Goal: Check status: Check status

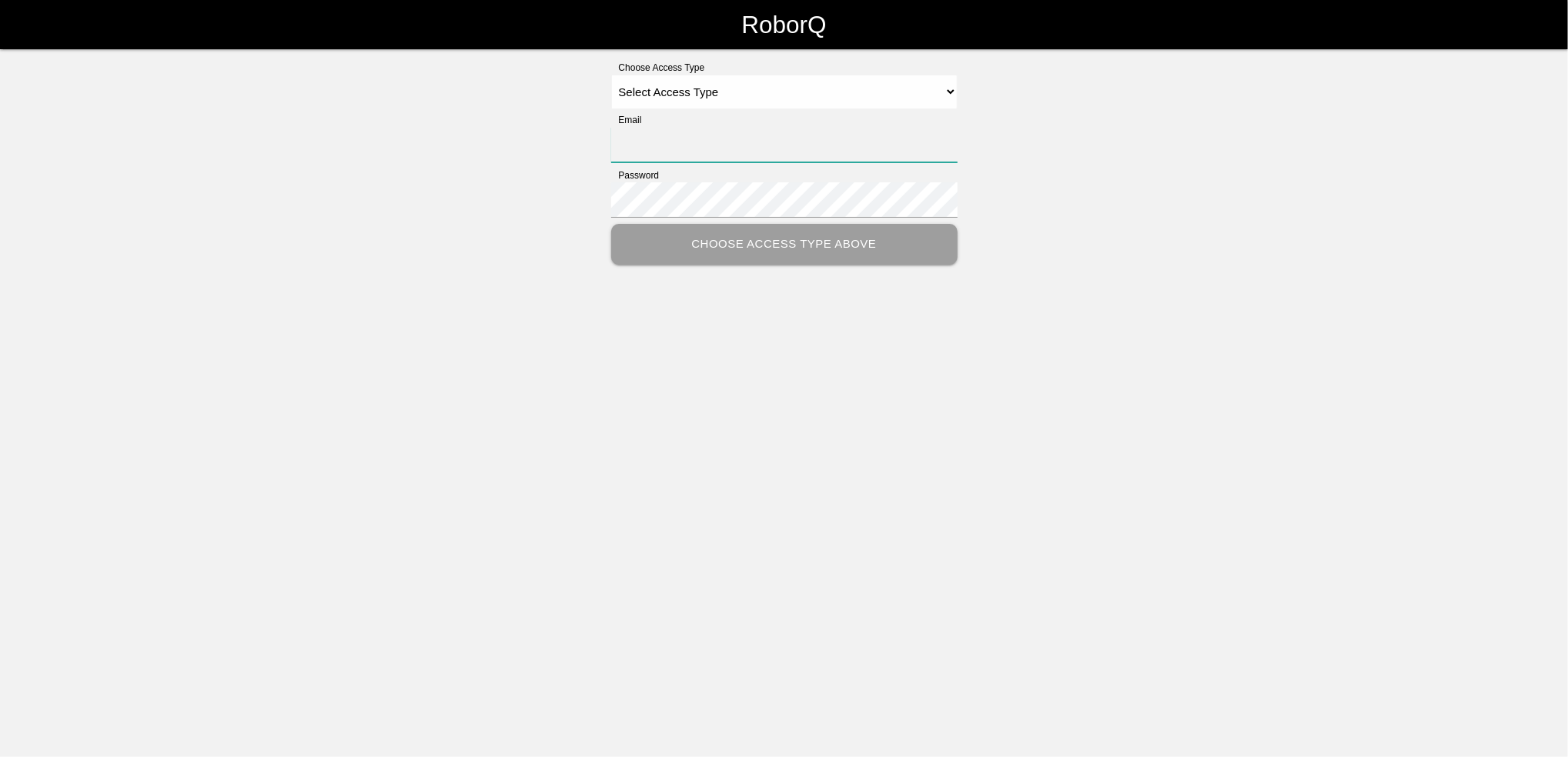
type input "[EMAIL_ADDRESS][PERSON_NAME][PERSON_NAME][DOMAIN_NAME]"
click at [950, 97] on select "Select Access Type Admin Customer Supervisor Worker" at bounding box center [784, 91] width 346 height 35
select select "Customer"
click at [611, 74] on select "Select Access Type Admin Customer Supervisor Worker" at bounding box center [784, 91] width 346 height 35
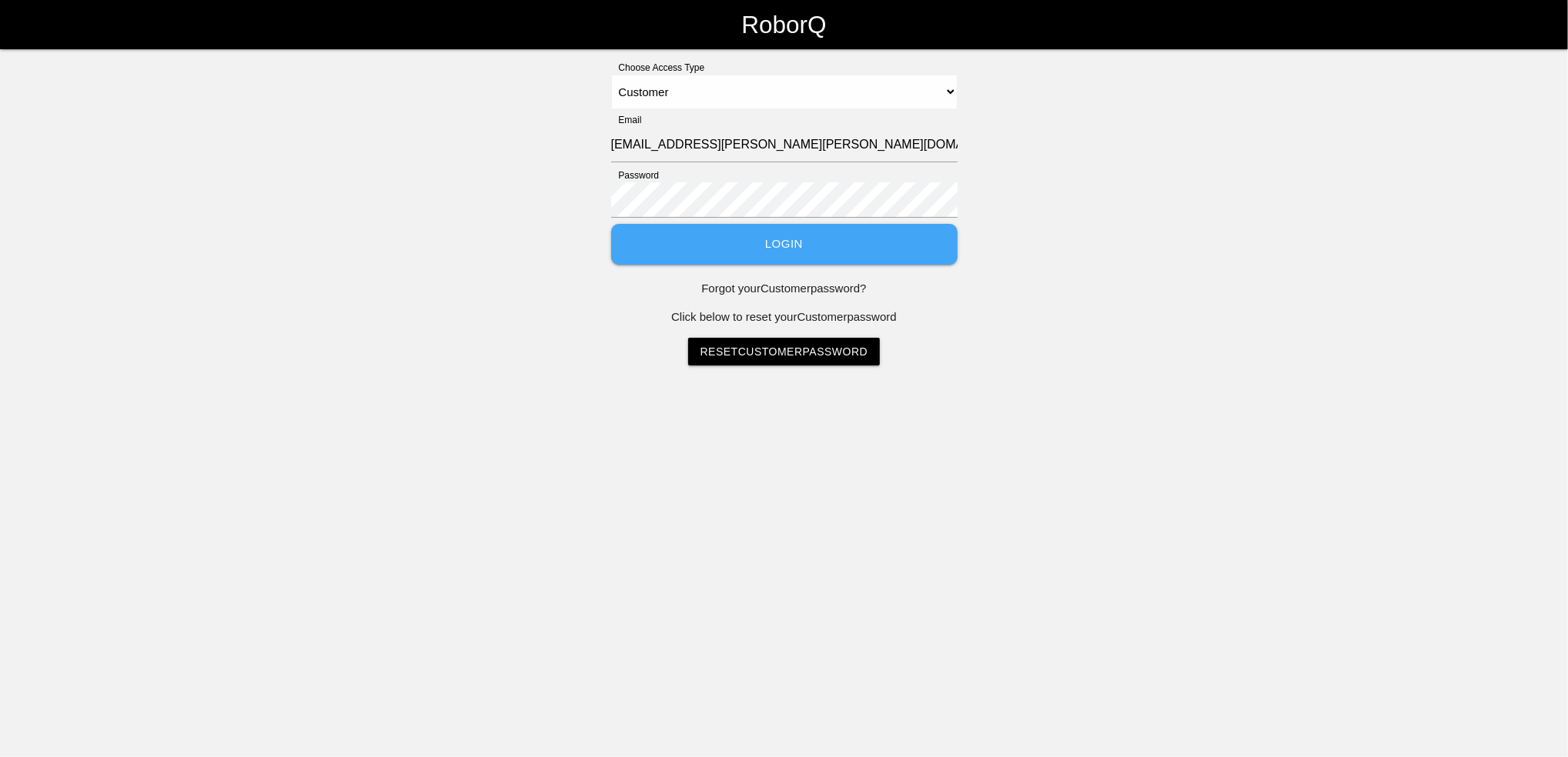
click at [762, 235] on button "Login" at bounding box center [784, 244] width 346 height 41
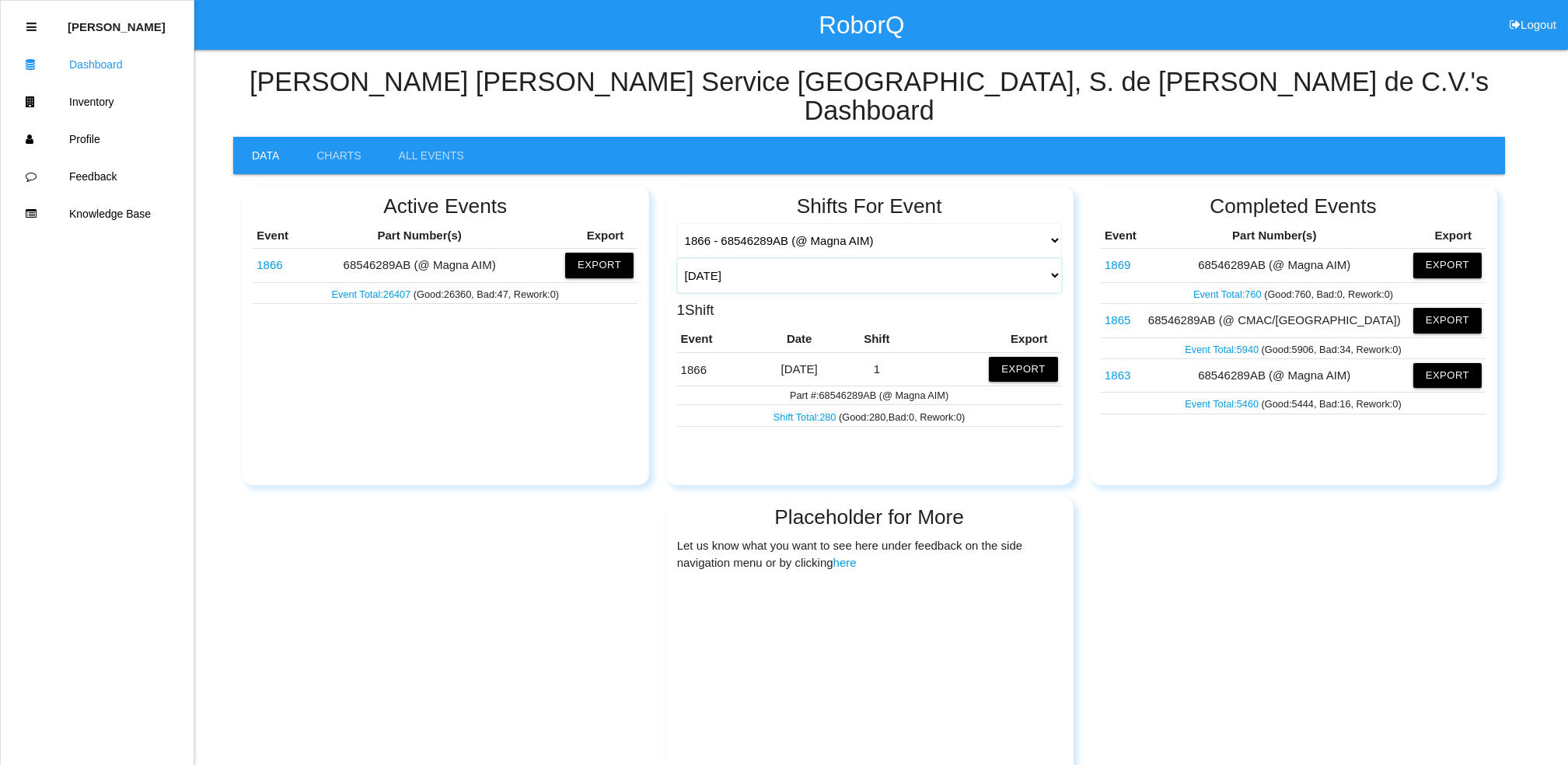
click at [1052, 258] on select "[DATE] [DATE] Range Last 7 days (09/02-09/09) Last 30 days (08/10-09/09) Last 6…" at bounding box center [869, 275] width 385 height 35
click at [677, 258] on select "[DATE] [DATE] Range Last 7 days (09/02-09/09) Last 30 days (08/10-09/09) Last 6…" at bounding box center [869, 275] width 385 height 35
select select "30"
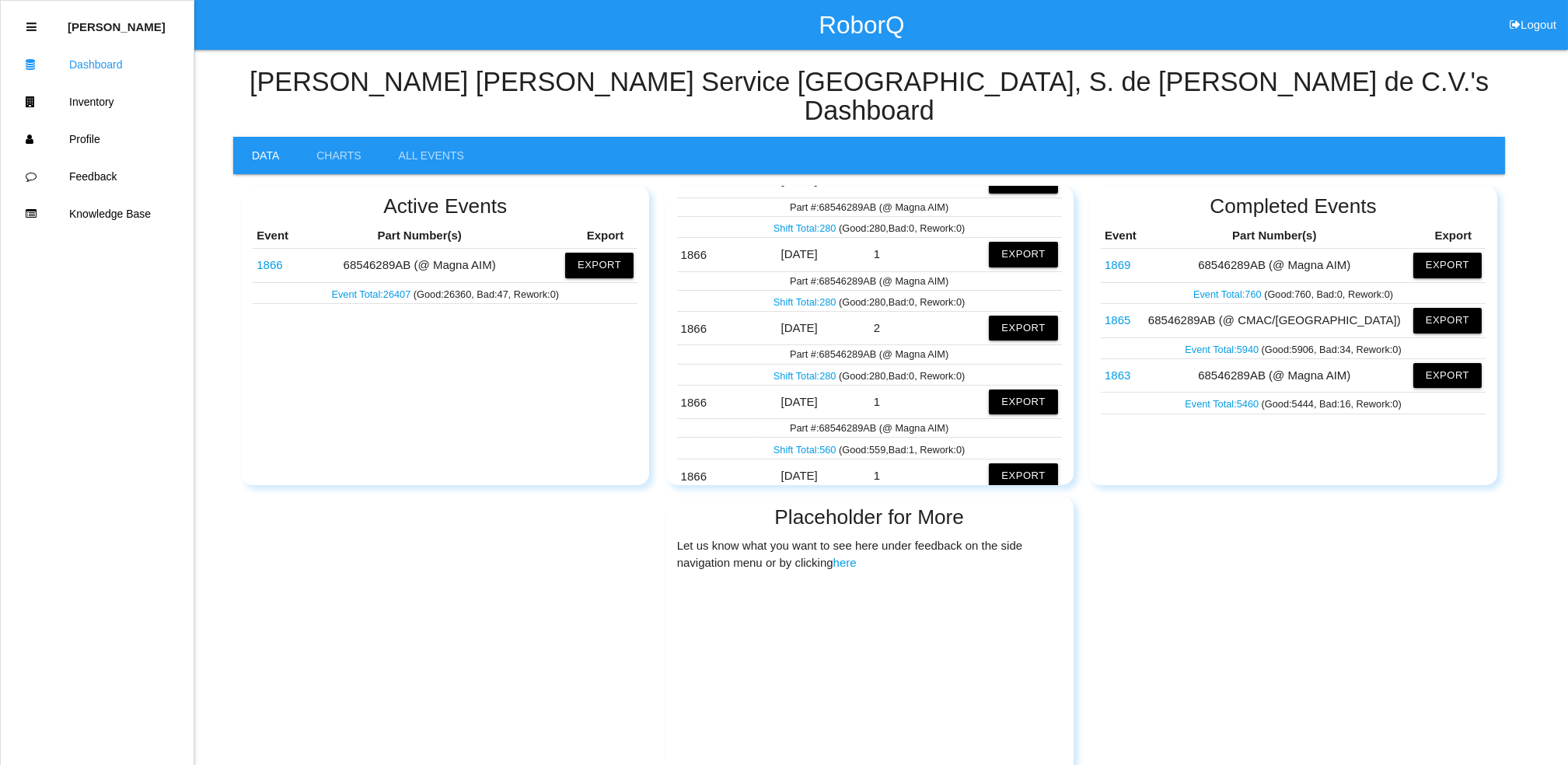
scroll to position [1588, 0]
click at [808, 446] on link "Shift Total: 560" at bounding box center [806, 452] width 66 height 12
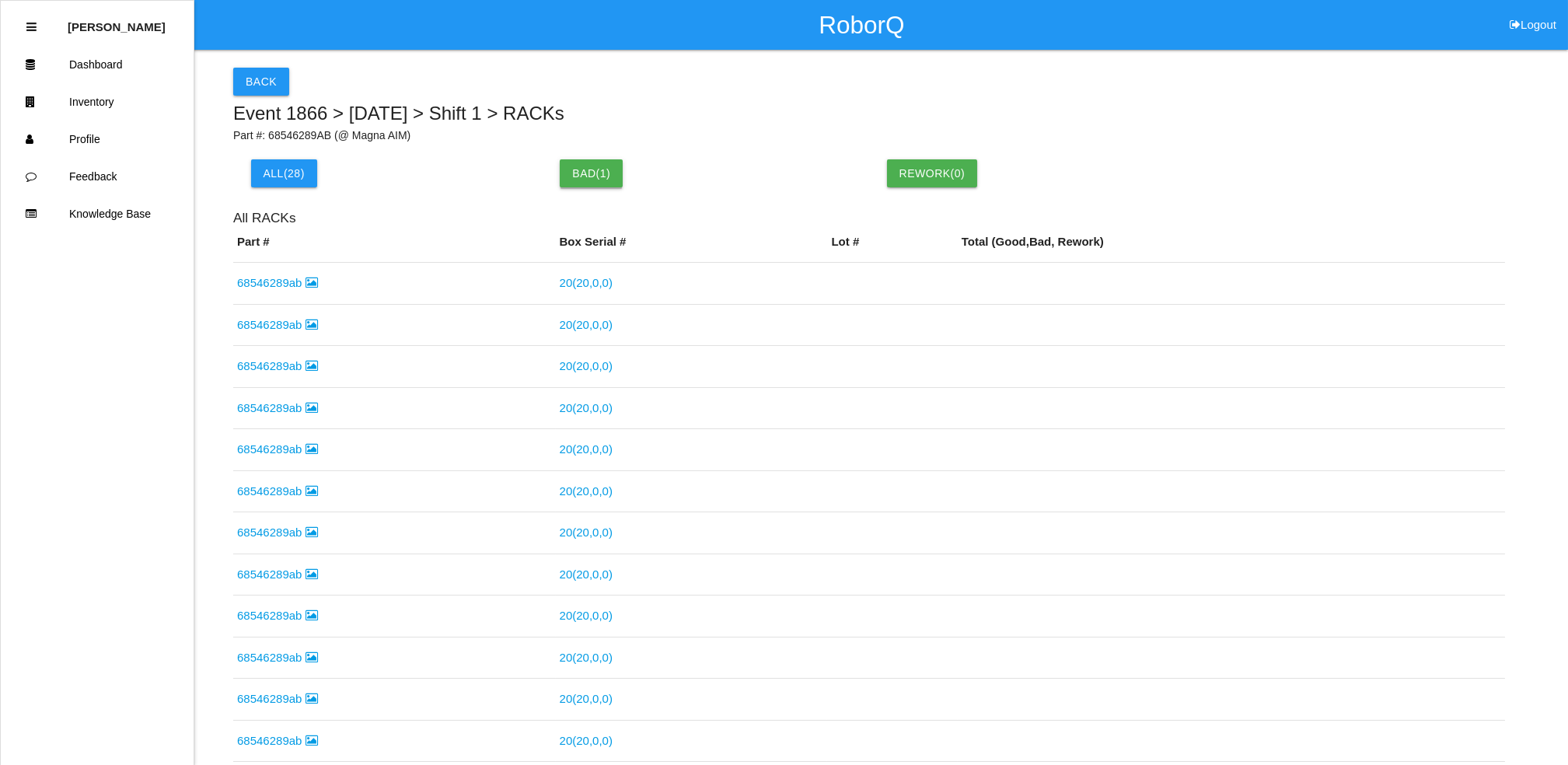
click at [585, 174] on button "Bad ( 1 )" at bounding box center [591, 174] width 63 height 28
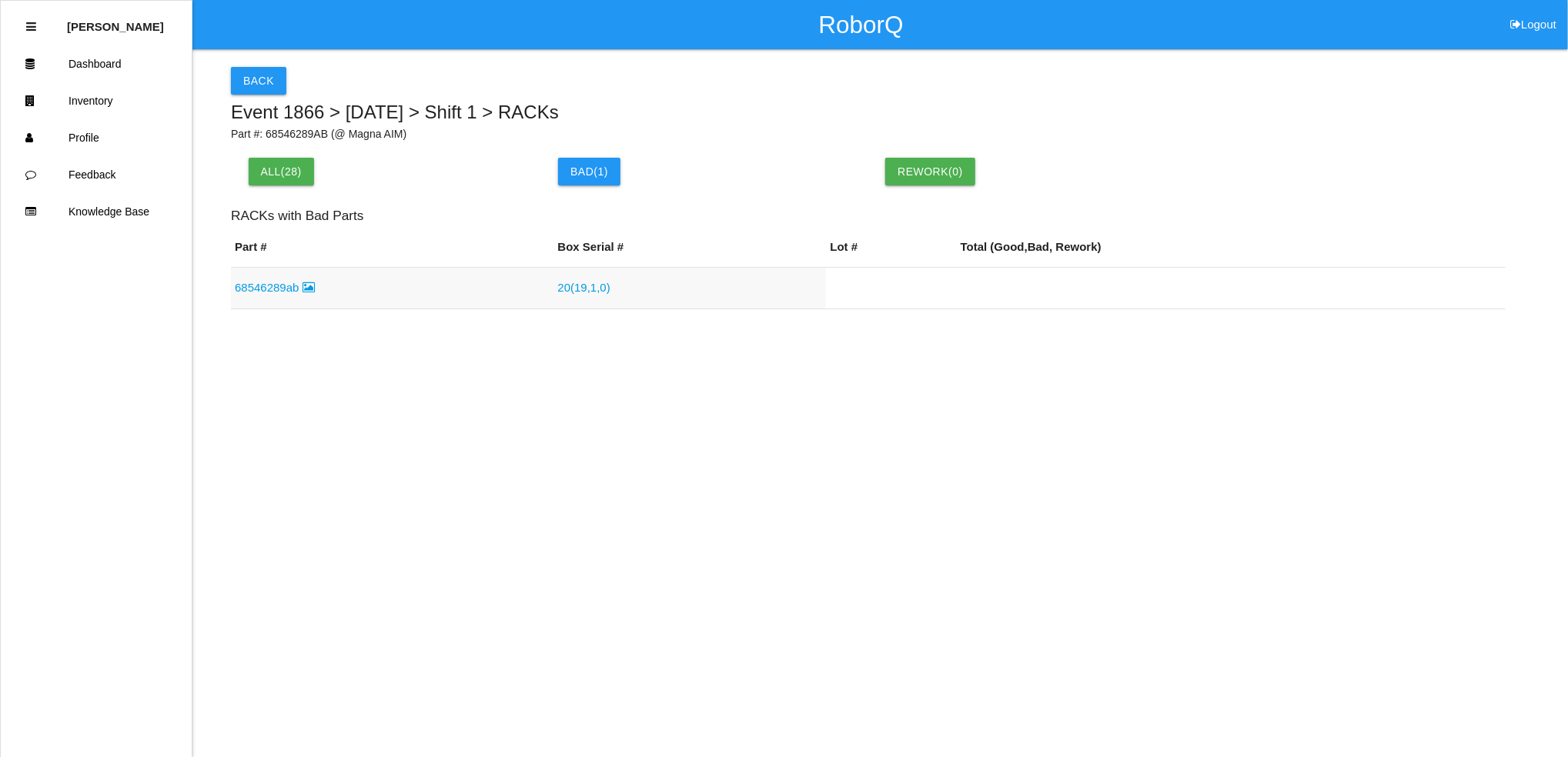
click at [577, 292] on link "20 ( 19 , 1 , 0 )" at bounding box center [583, 287] width 52 height 13
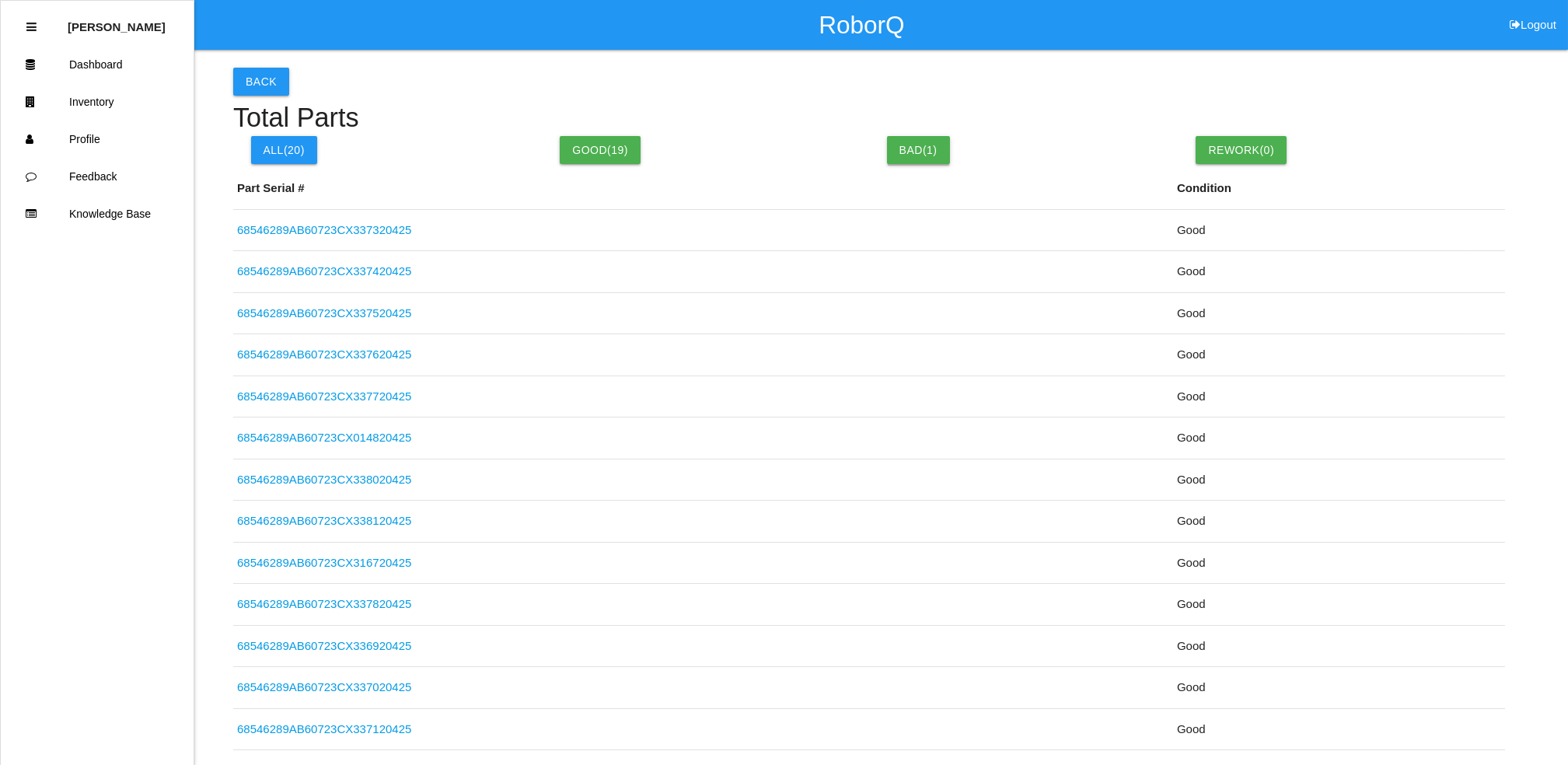
click at [924, 157] on button "Bad( 1 )" at bounding box center [918, 150] width 63 height 28
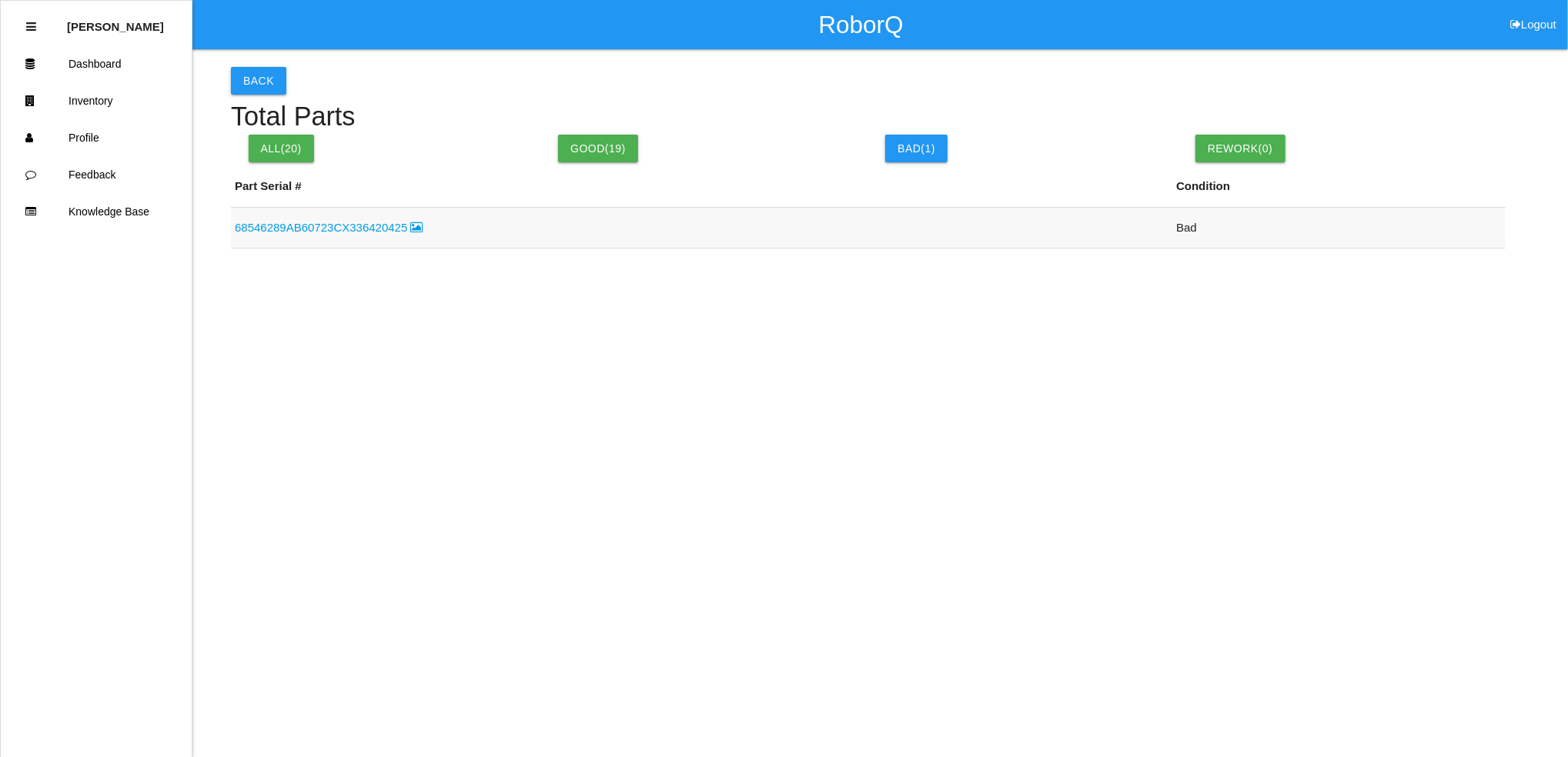
click at [302, 232] on link "68546289AB60723CX336420425" at bounding box center [329, 226] width 189 height 13
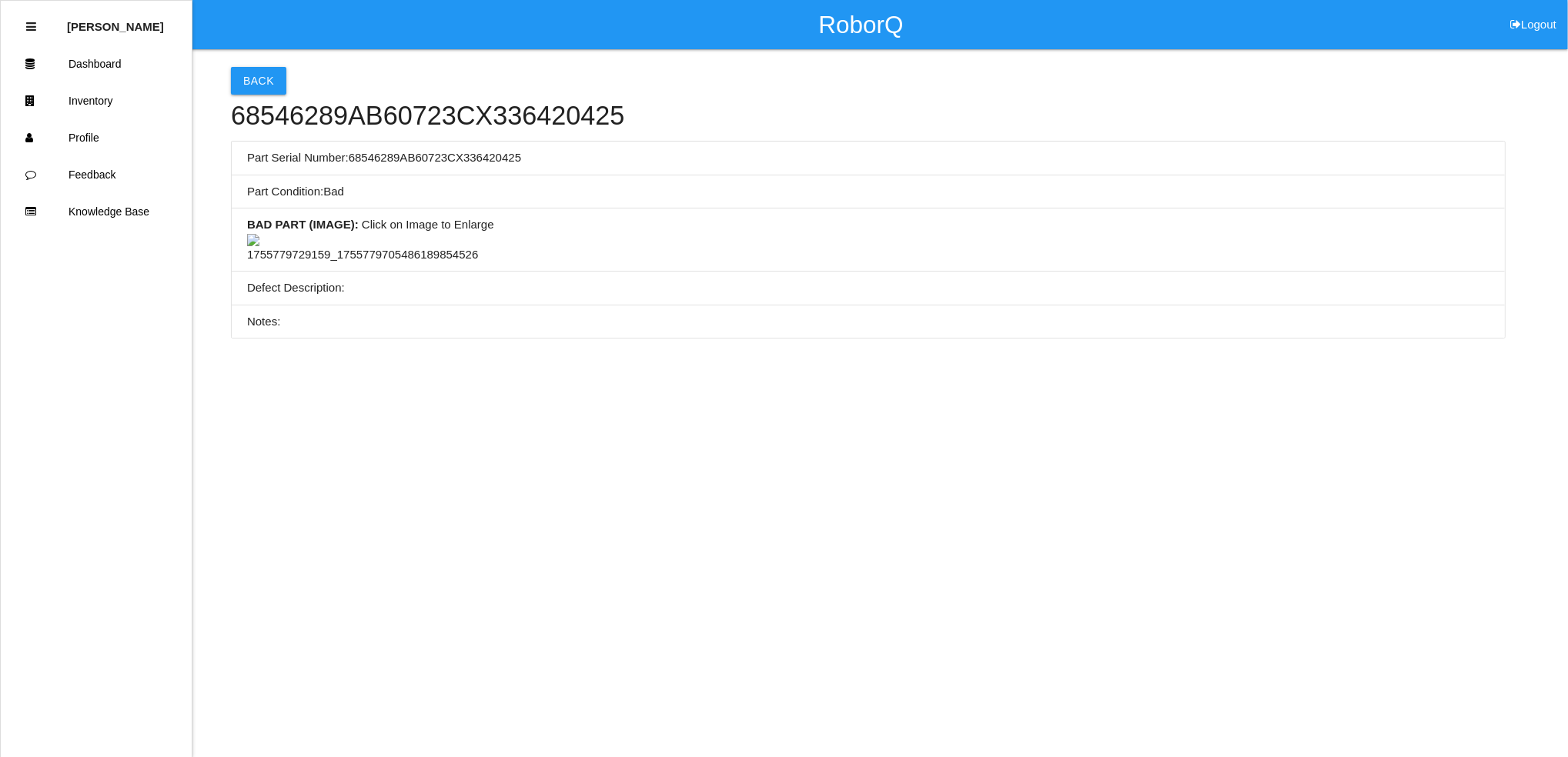
click at [340, 264] on img at bounding box center [363, 249] width 231 height 30
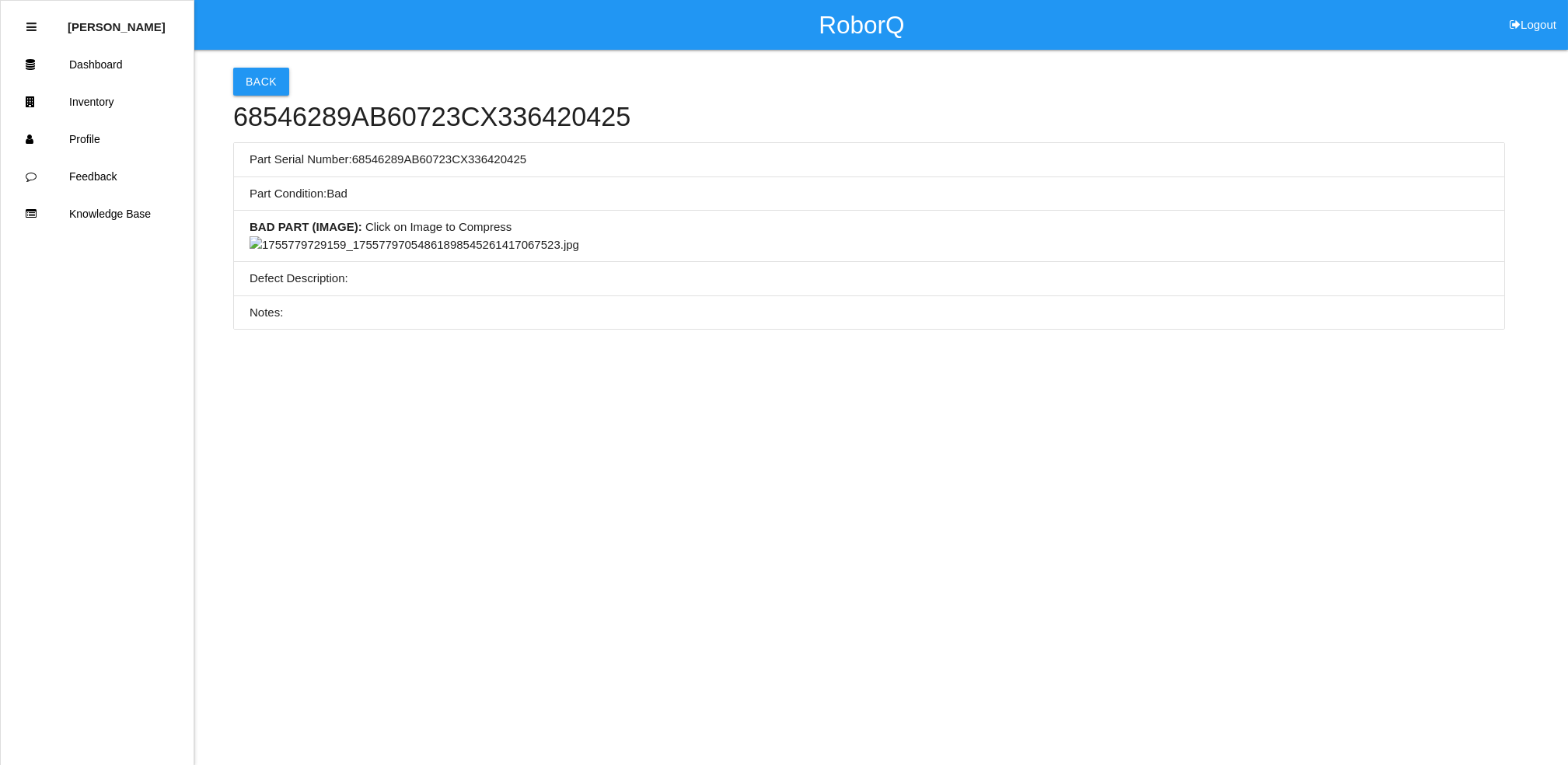
scroll to position [386, 0]
